Goal: Register for event/course

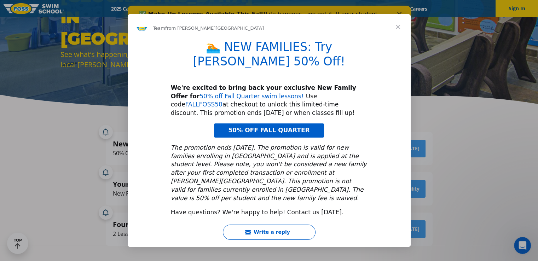
click at [402, 36] on span "Close" at bounding box center [398, 26] width 25 height 25
click at [398, 37] on div "FOSS Swim School in Libertyville See what’s happening and find reasons to hit t…" at bounding box center [269, 22] width 425 height 116
click at [399, 36] on div "✅ Make-Up Lessons Available This Fall! Life happens—we get it. If your student …" at bounding box center [268, 21] width 283 height 31
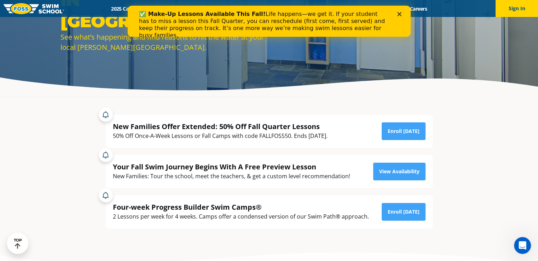
scroll to position [90, 0]
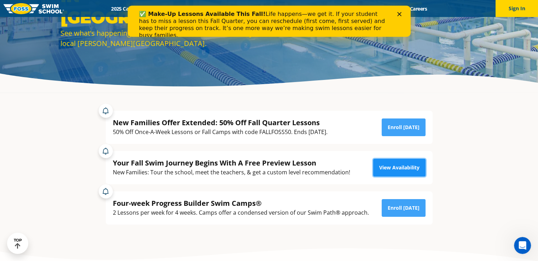
click at [391, 168] on link "View Availability" at bounding box center [400, 168] width 52 height 18
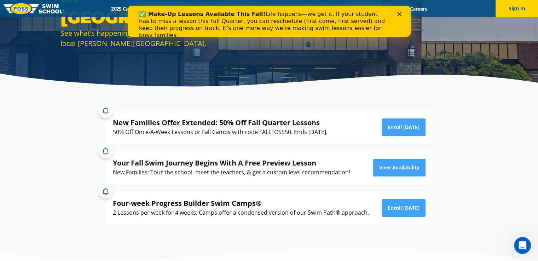
click at [403, 15] on div "Close" at bounding box center [400, 14] width 7 height 4
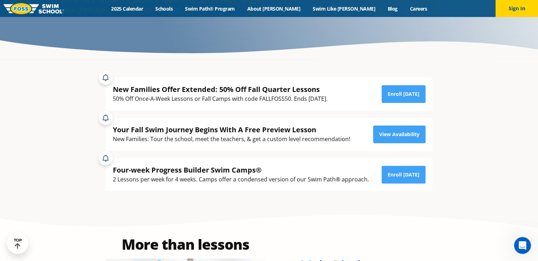
scroll to position [116, 0]
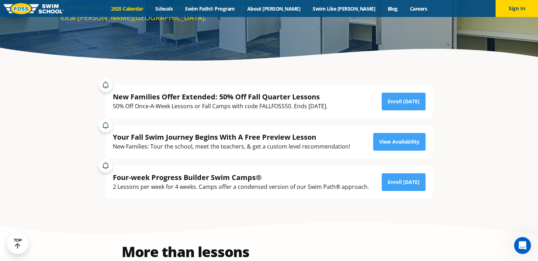
click at [149, 10] on link "2025 Calendar" at bounding box center [127, 8] width 44 height 7
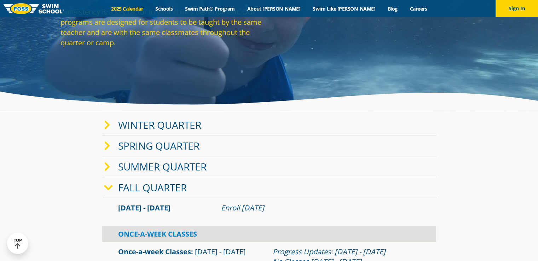
scroll to position [73, 0]
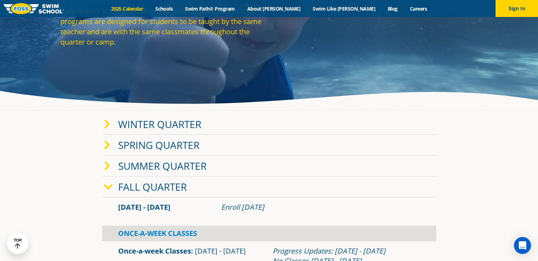
click at [148, 187] on link "Fall Quarter" at bounding box center [152, 186] width 69 height 13
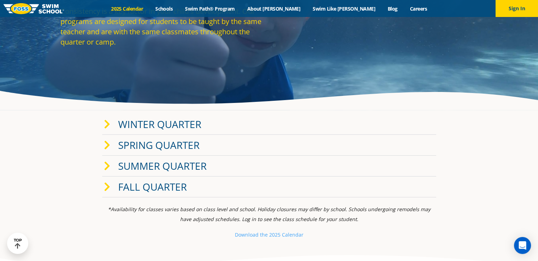
click at [148, 187] on link "Fall Quarter" at bounding box center [152, 186] width 69 height 13
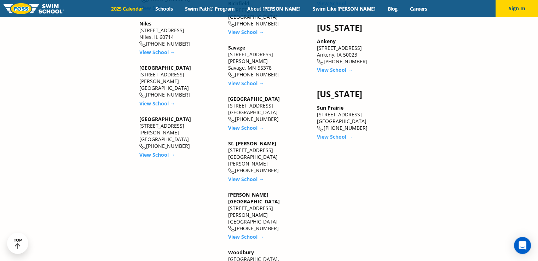
scroll to position [967, 0]
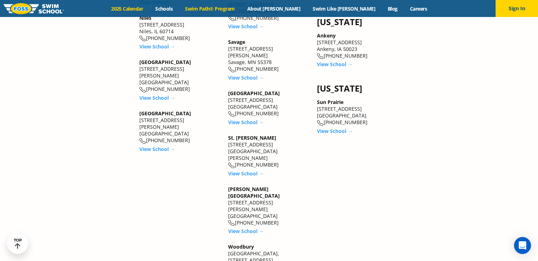
click at [241, 7] on link "Swim Path® Program" at bounding box center [210, 8] width 62 height 7
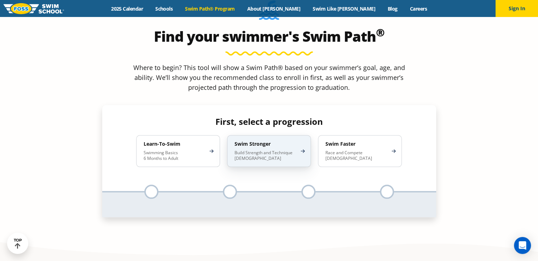
scroll to position [660, 0]
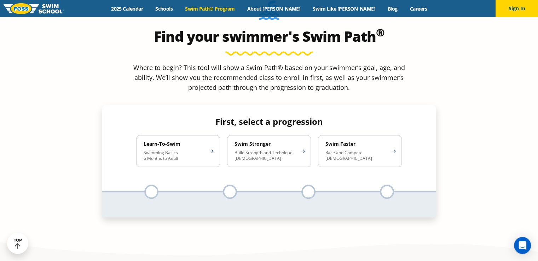
click at [151, 185] on div at bounding box center [151, 192] width 14 height 14
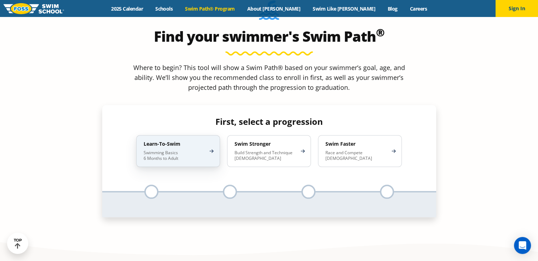
click at [191, 135] on div "Learn-To-Swim Swimming Basics 6 Months to Adult" at bounding box center [178, 151] width 84 height 32
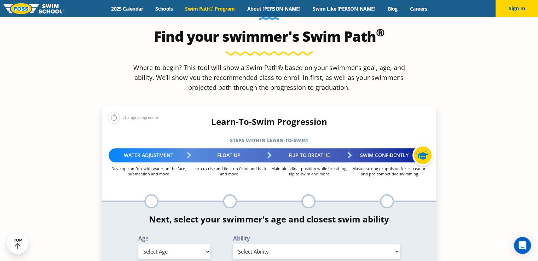
click at [200, 244] on select "Select Age [DEMOGRAPHIC_DATA] months - 1 year 1 year 2 years 3 years 4 years 5 …" at bounding box center [174, 251] width 72 height 15
click at [207, 244] on select "Select Age [DEMOGRAPHIC_DATA] months - 1 year 1 year 2 years 3 years 4 years 5 …" at bounding box center [174, 251] width 72 height 15
click at [179, 244] on select "Select Age [DEMOGRAPHIC_DATA] months - 1 year 1 year 2 years 3 years 4 years 5 …" at bounding box center [174, 251] width 72 height 15
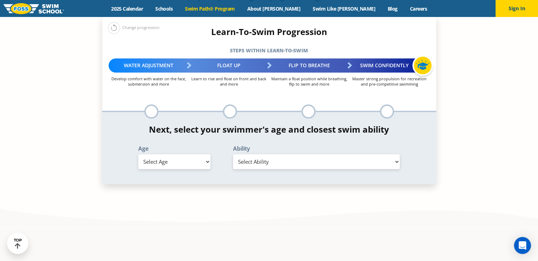
click at [208, 154] on select "Select Age [DEMOGRAPHIC_DATA] months - 1 year 1 year 2 years 3 years 4 years 5 …" at bounding box center [174, 161] width 72 height 15
select select "3-years"
click at [138, 154] on select "Select Age [DEMOGRAPHIC_DATA] months - 1 year 1 year 2 years 3 years 4 years 5 …" at bounding box center [174, 161] width 72 height 15
click at [294, 154] on select "Select Ability First in-water experience When in the water, reliant on a life j…" at bounding box center [316, 161] width 167 height 15
select select "3-years-when-in-the-water-reliant-on-a-life-jacket-or-floatation-device"
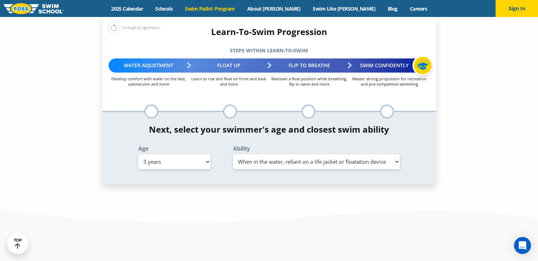
click at [233, 154] on select "Select Ability First in-water experience When in the water, reliant on a life j…" at bounding box center [316, 161] width 167 height 15
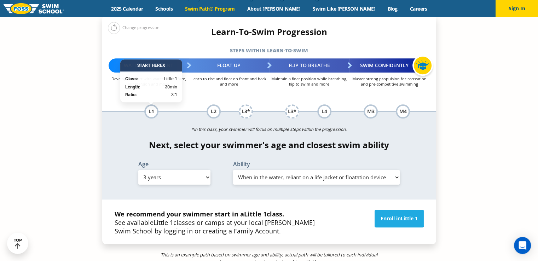
click at [397, 161] on label "Ability" at bounding box center [316, 164] width 167 height 6
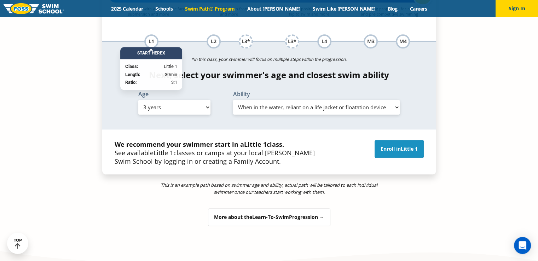
scroll to position [821, 0]
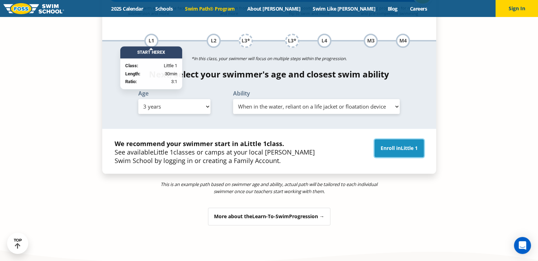
click at [400, 139] on link "Enroll in Little 1" at bounding box center [399, 148] width 49 height 18
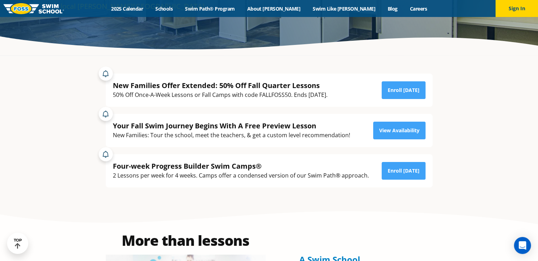
click at [264, 199] on div "New Families Offer Extended: 50% Off Fall Quarter Lessons 50% Off Once-A-Week L…" at bounding box center [269, 130] width 341 height 149
